Goal: Task Accomplishment & Management: Manage account settings

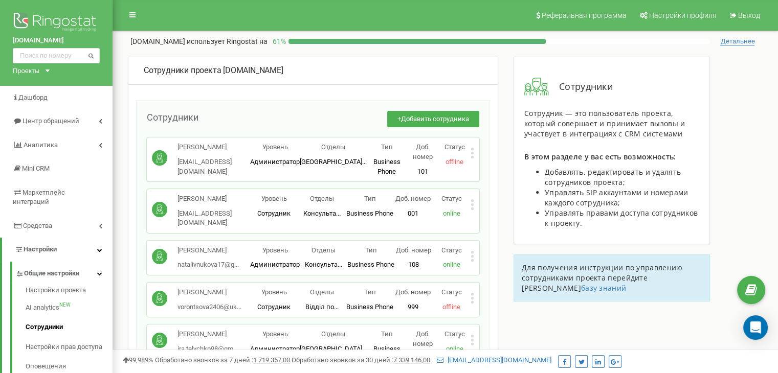
scroll to position [7866, 0]
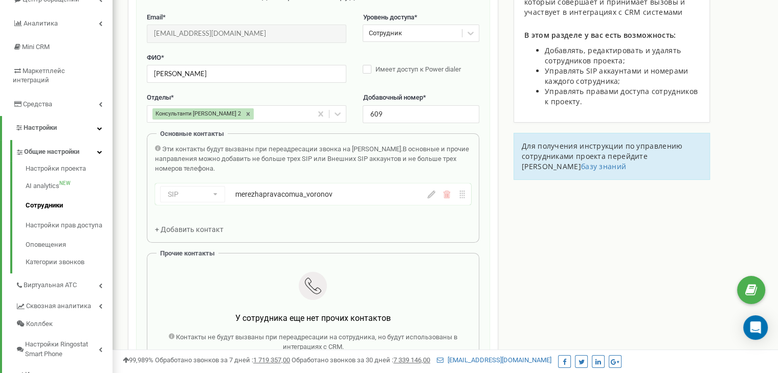
scroll to position [102, 0]
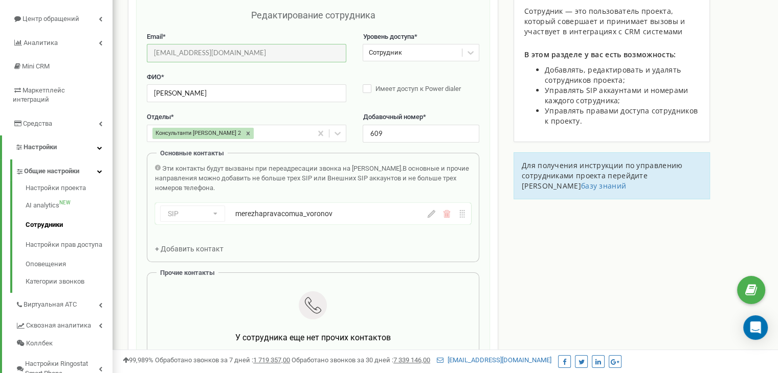
drag, startPoint x: 252, startPoint y: 50, endPoint x: 127, endPoint y: 58, distance: 125.5
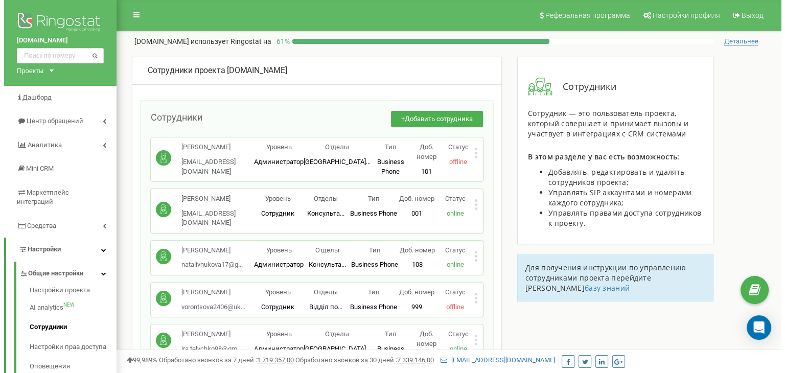
scroll to position [7866, 0]
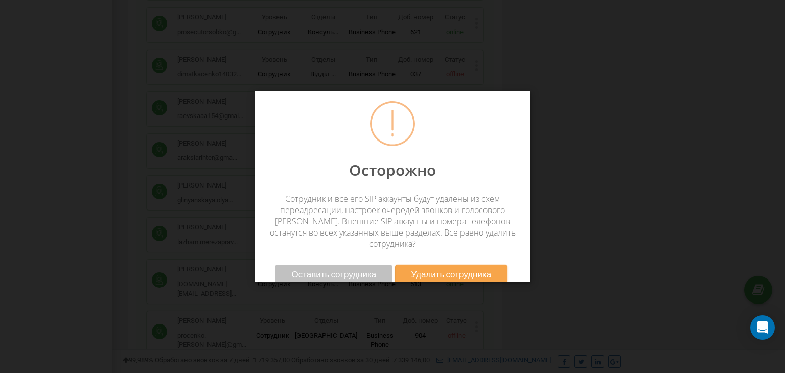
click at [468, 269] on span "Удалить сотрудника" at bounding box center [452, 274] width 80 height 11
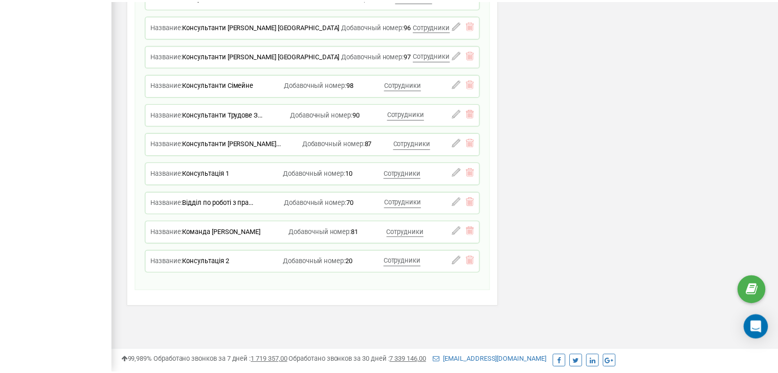
scroll to position [875, 0]
